Goal: Task Accomplishment & Management: Use online tool/utility

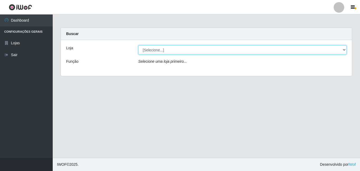
click at [337, 50] on select "[Selecione...] BomQueSó Agreste - Loja 3" at bounding box center [242, 49] width 208 height 9
select select "215"
click at [138, 45] on select "[Selecione...] BomQueSó Agreste - Loja 3" at bounding box center [242, 49] width 208 height 9
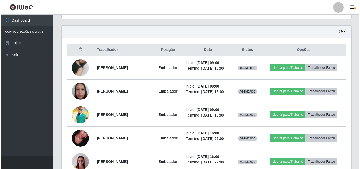
scroll to position [184, 0]
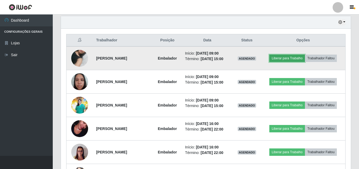
click at [281, 61] on button "Liberar para Trabalho" at bounding box center [287, 58] width 36 height 7
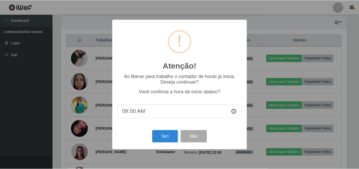
scroll to position [109, 287]
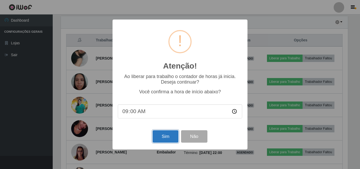
click at [165, 141] on button "Sim" at bounding box center [166, 136] width 26 height 12
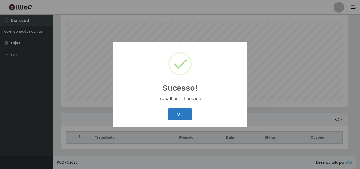
click at [187, 116] on button "OK" at bounding box center [180, 114] width 24 height 12
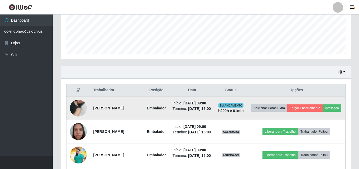
scroll to position [140, 0]
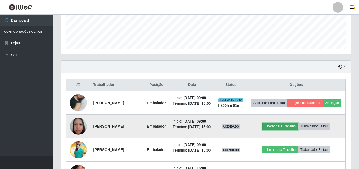
click at [287, 130] on button "Liberar para Trabalho" at bounding box center [280, 125] width 36 height 7
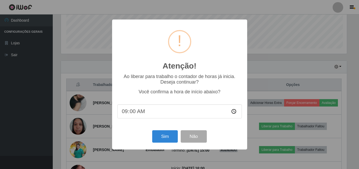
scroll to position [109, 287]
click at [170, 135] on button "Sim" at bounding box center [166, 136] width 26 height 12
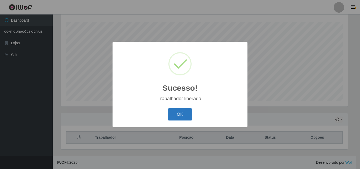
click at [184, 117] on button "OK" at bounding box center [180, 114] width 24 height 12
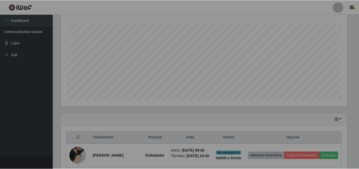
scroll to position [109, 290]
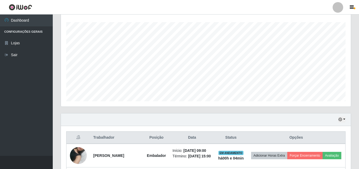
click at [352, 90] on div "Agendamentos Day Month" at bounding box center [206, 55] width 298 height 116
